Goal: Transaction & Acquisition: Download file/media

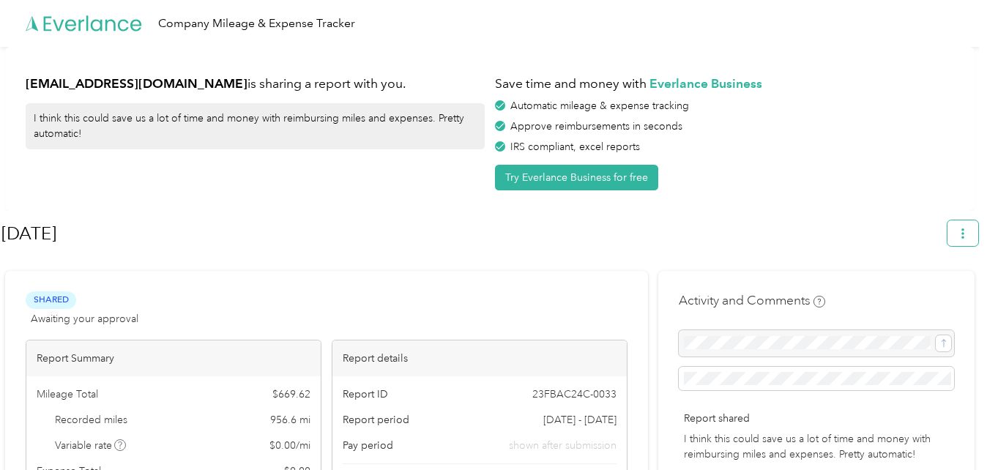
click at [965, 232] on icon "button" at bounding box center [963, 234] width 10 height 10
click at [958, 295] on div "Download" at bounding box center [929, 302] width 81 height 15
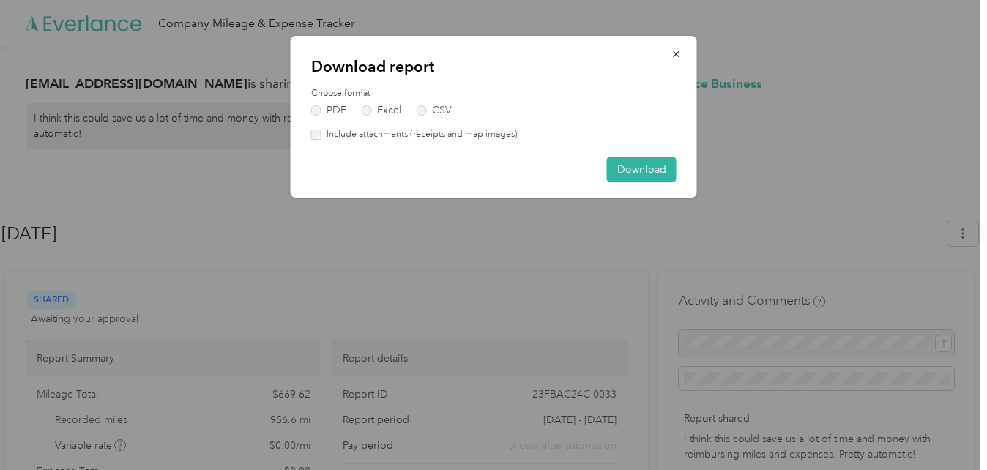
drag, startPoint x: 370, startPoint y: 114, endPoint x: 502, endPoint y: 163, distance: 140.9
click at [374, 117] on div "Choose format PDF Excel CSV Include attachments (receipts and map images)" at bounding box center [493, 114] width 365 height 54
click at [456, 181] on div "Download" at bounding box center [493, 170] width 365 height 26
click at [371, 109] on label "Excel" at bounding box center [382, 110] width 40 height 10
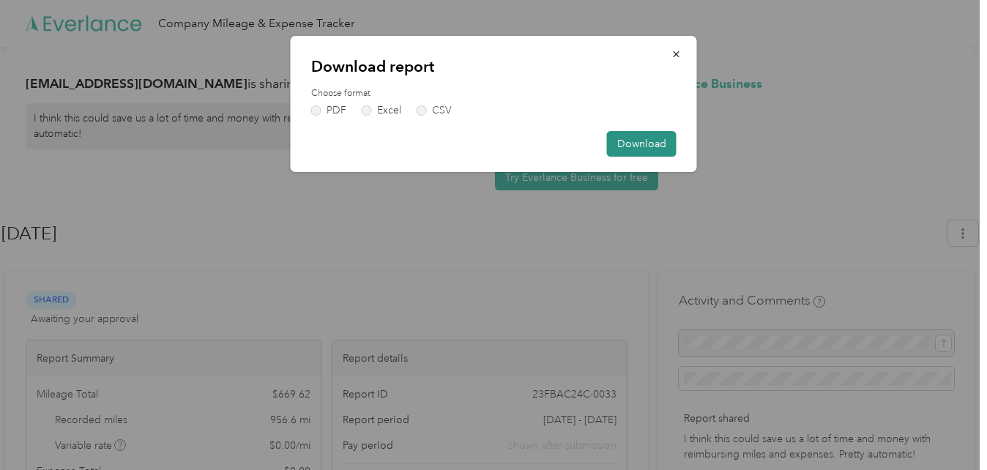
click at [656, 135] on button "Download" at bounding box center [642, 144] width 70 height 26
